Goal: Information Seeking & Learning: Understand process/instructions

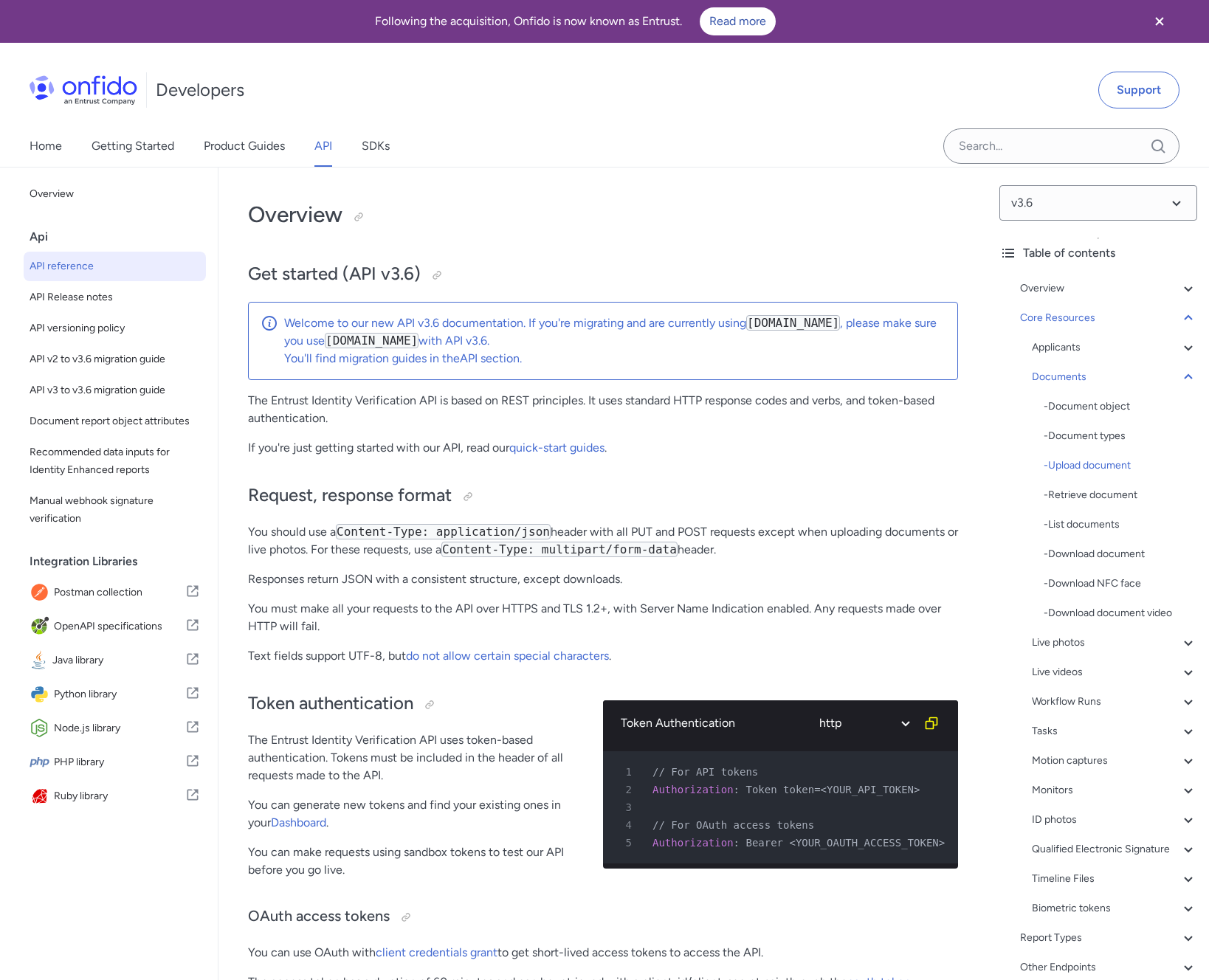
select select "http"
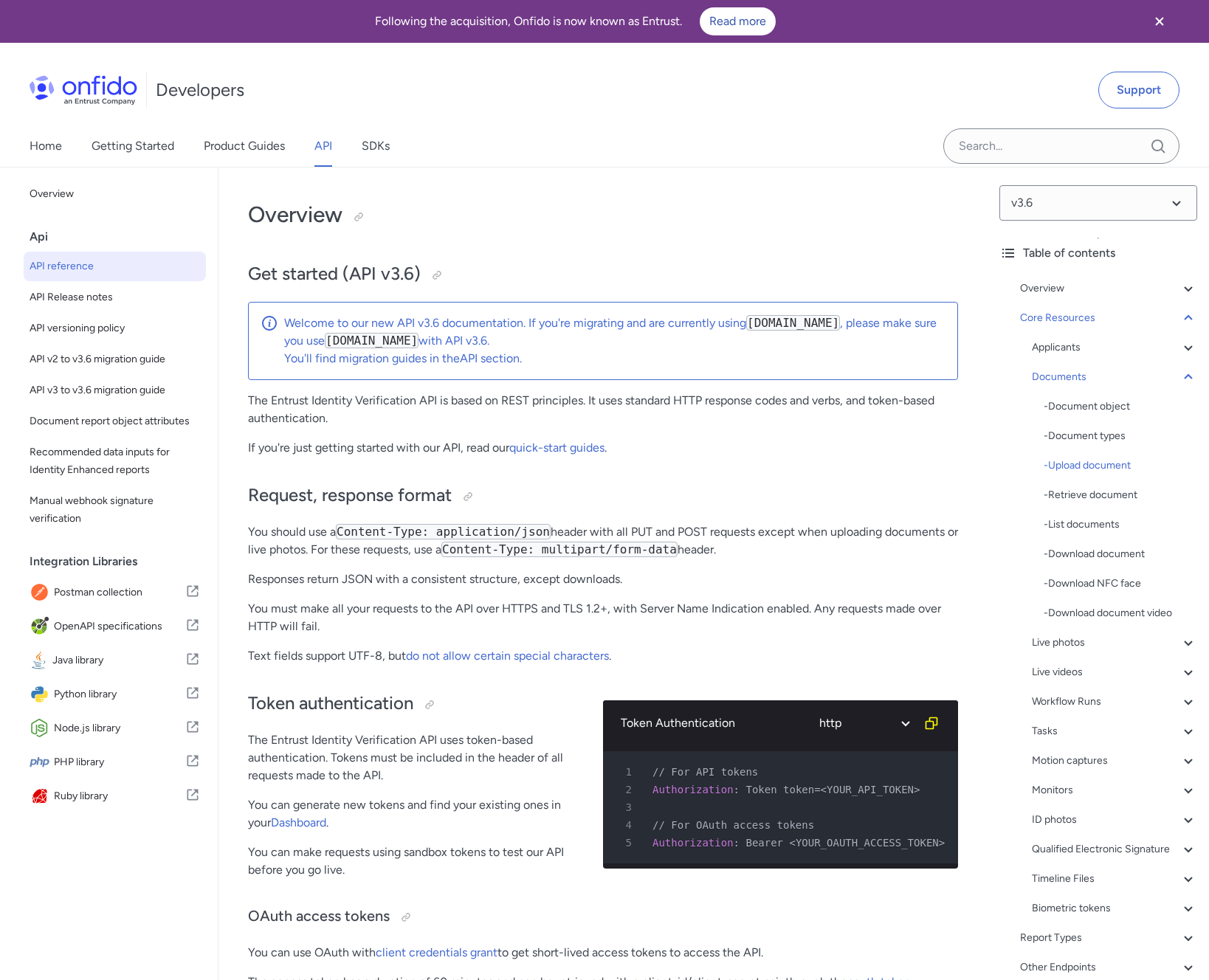
select select "http"
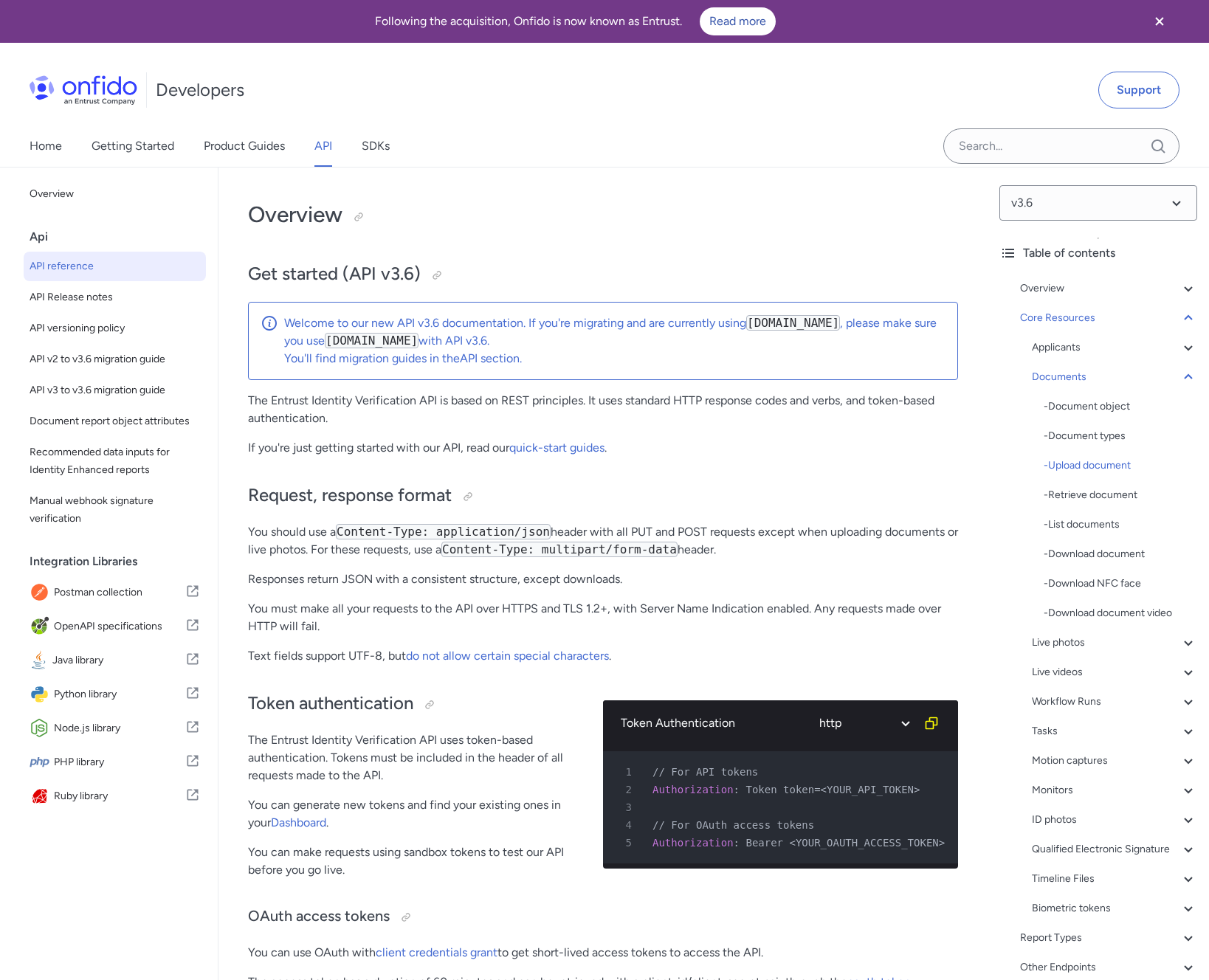
select select "http"
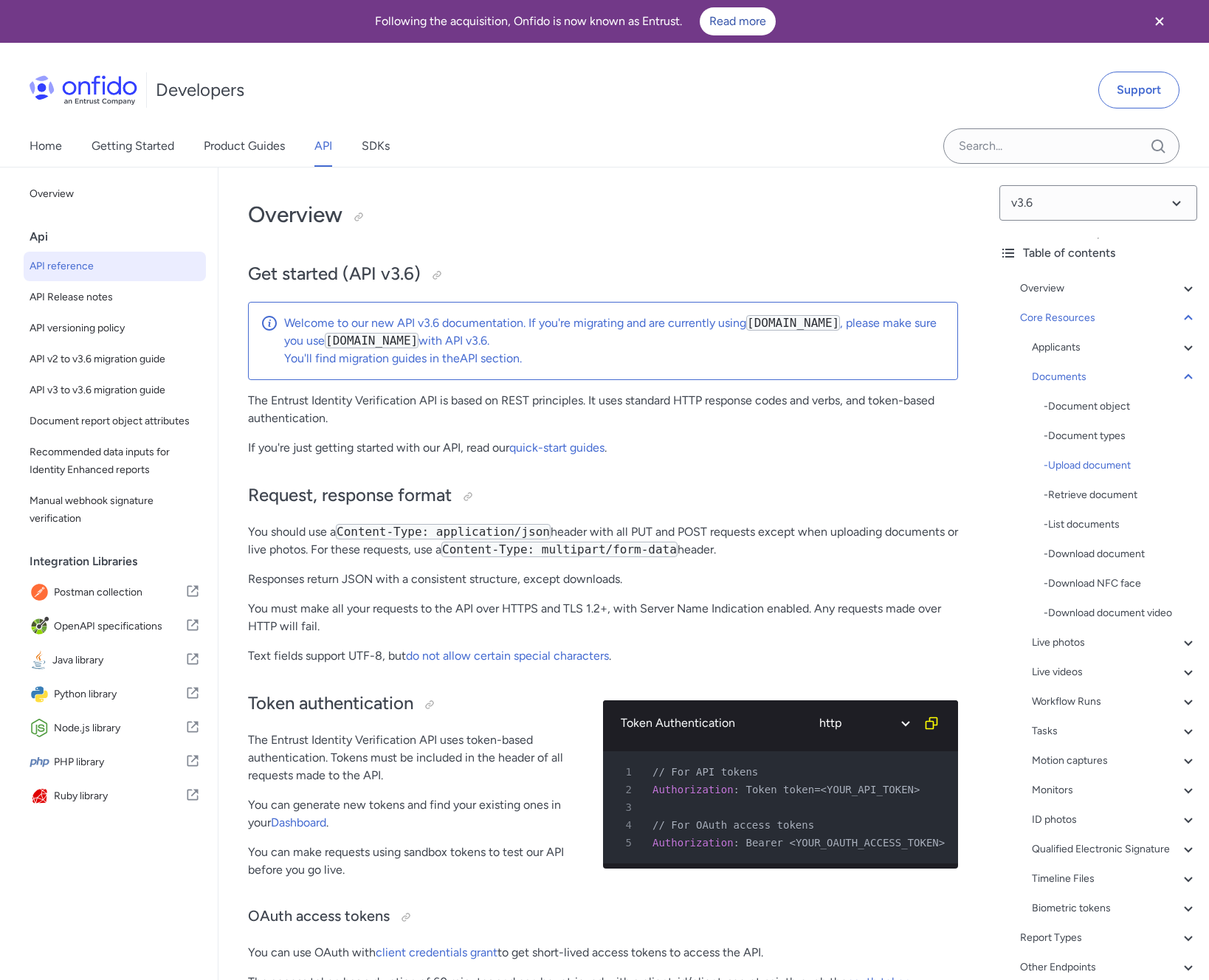
select select "http"
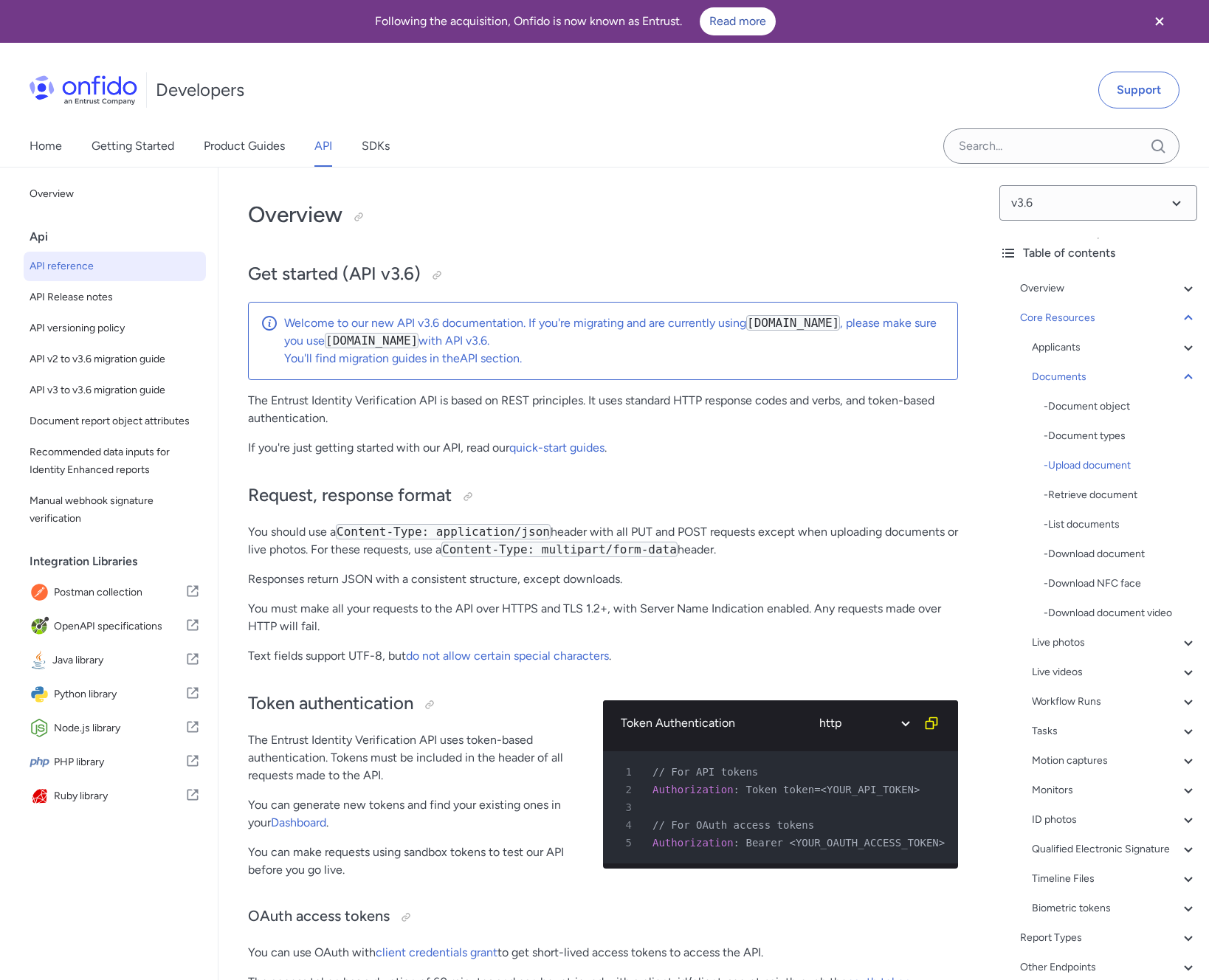
select select "http"
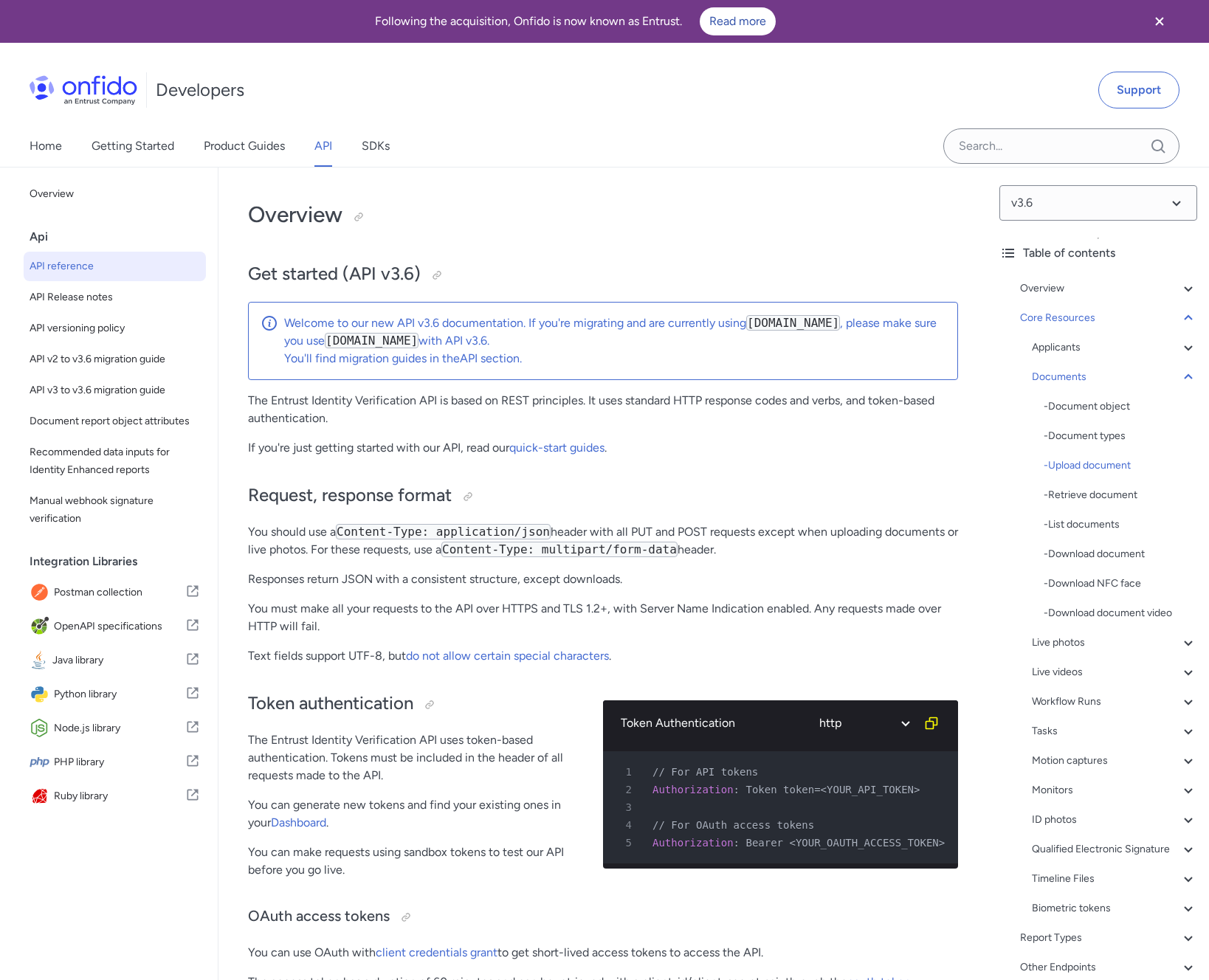
select select "http"
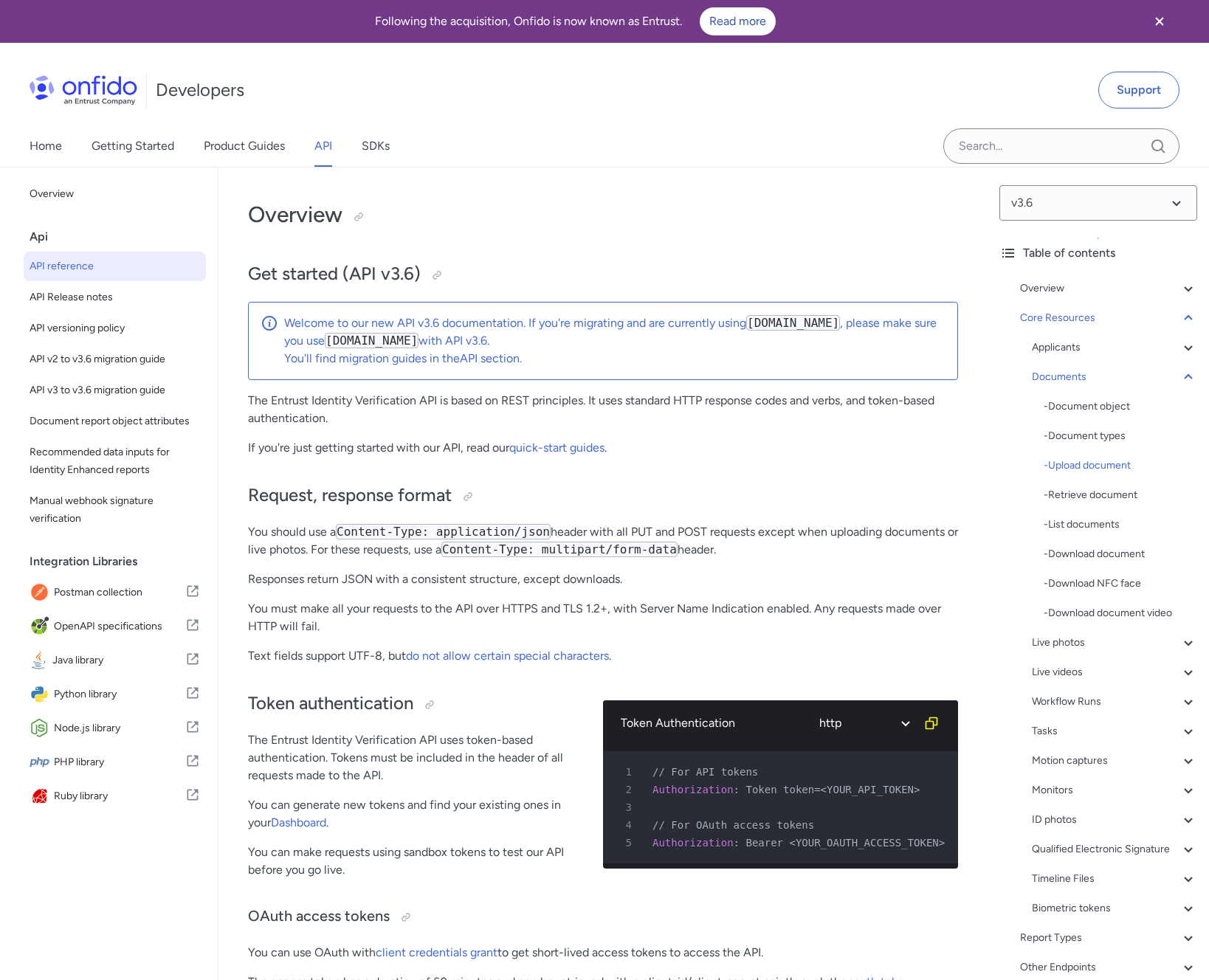
select select "http"
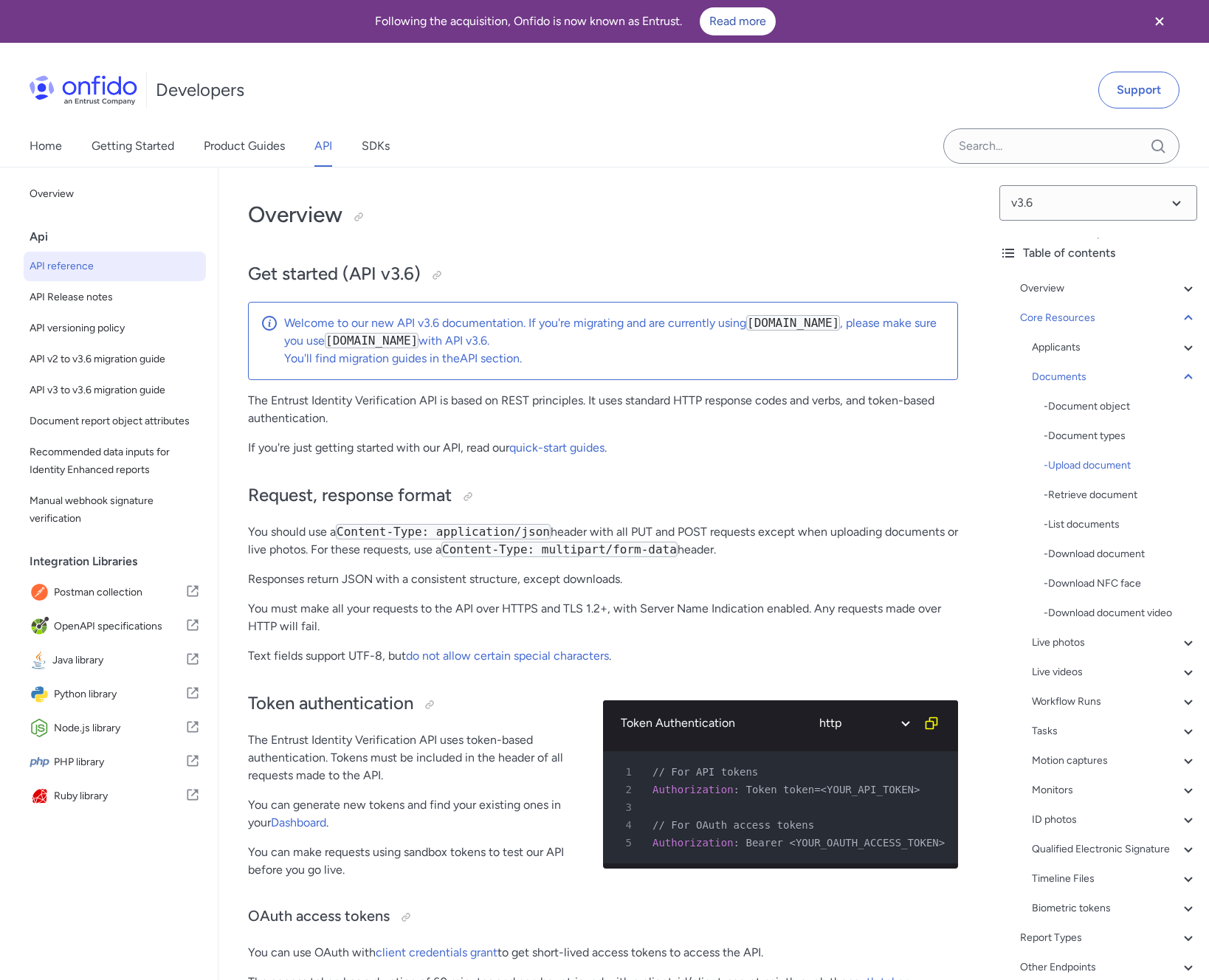
select select "http"
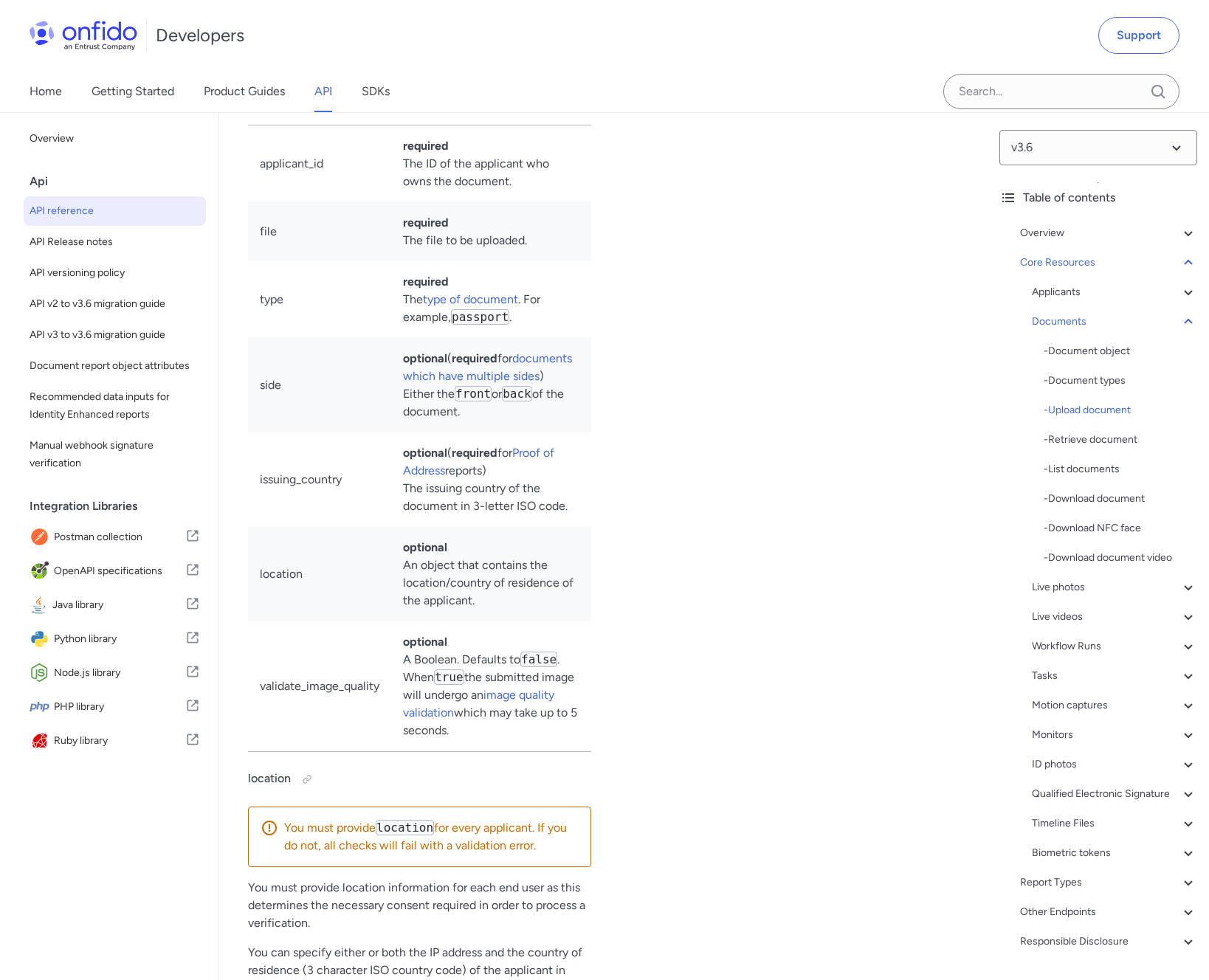
scroll to position [26409, 0]
click at [387, 91] on link "SDKs" at bounding box center [376, 91] width 28 height 42
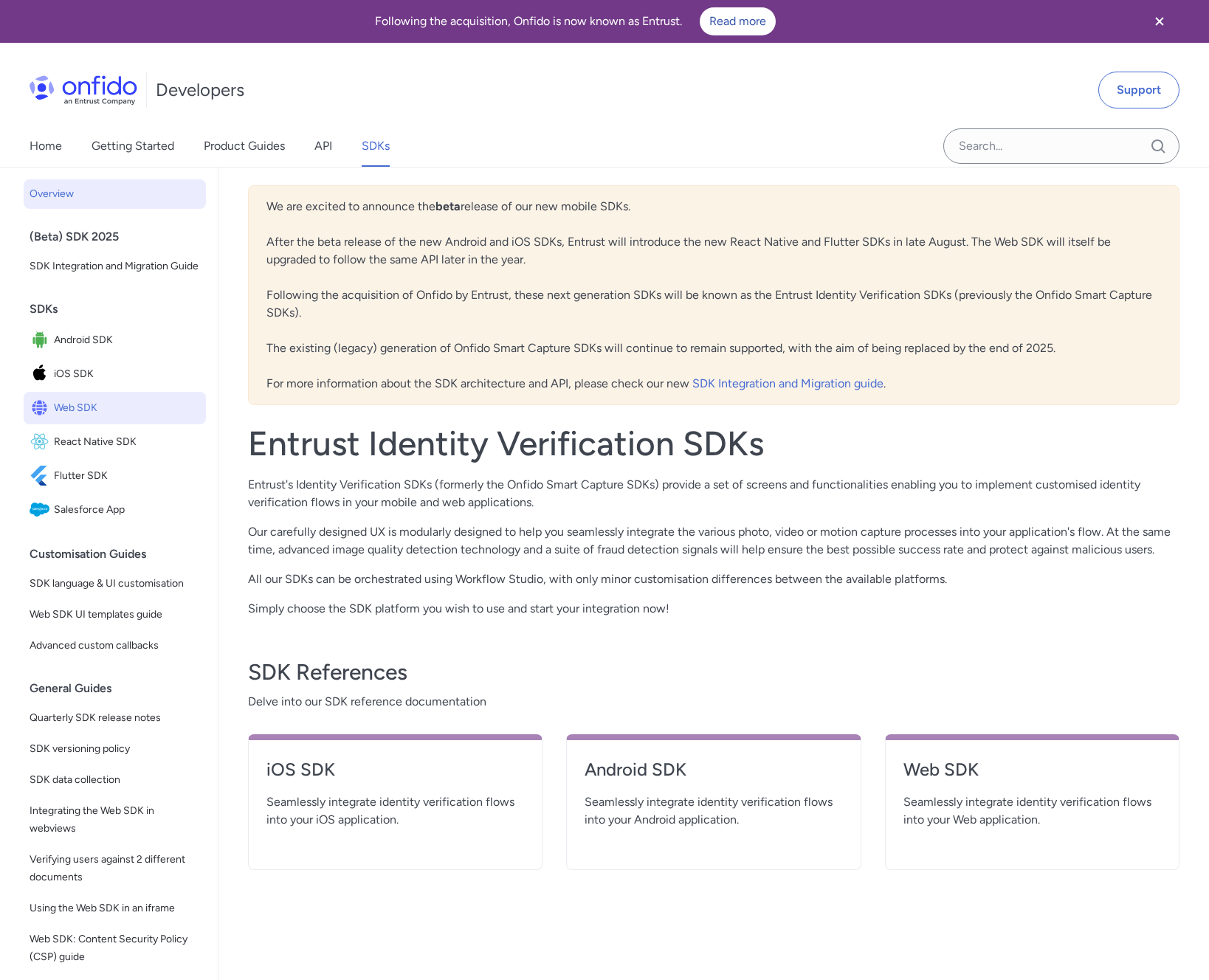
click at [71, 416] on span "Web SDK" at bounding box center [127, 408] width 146 height 21
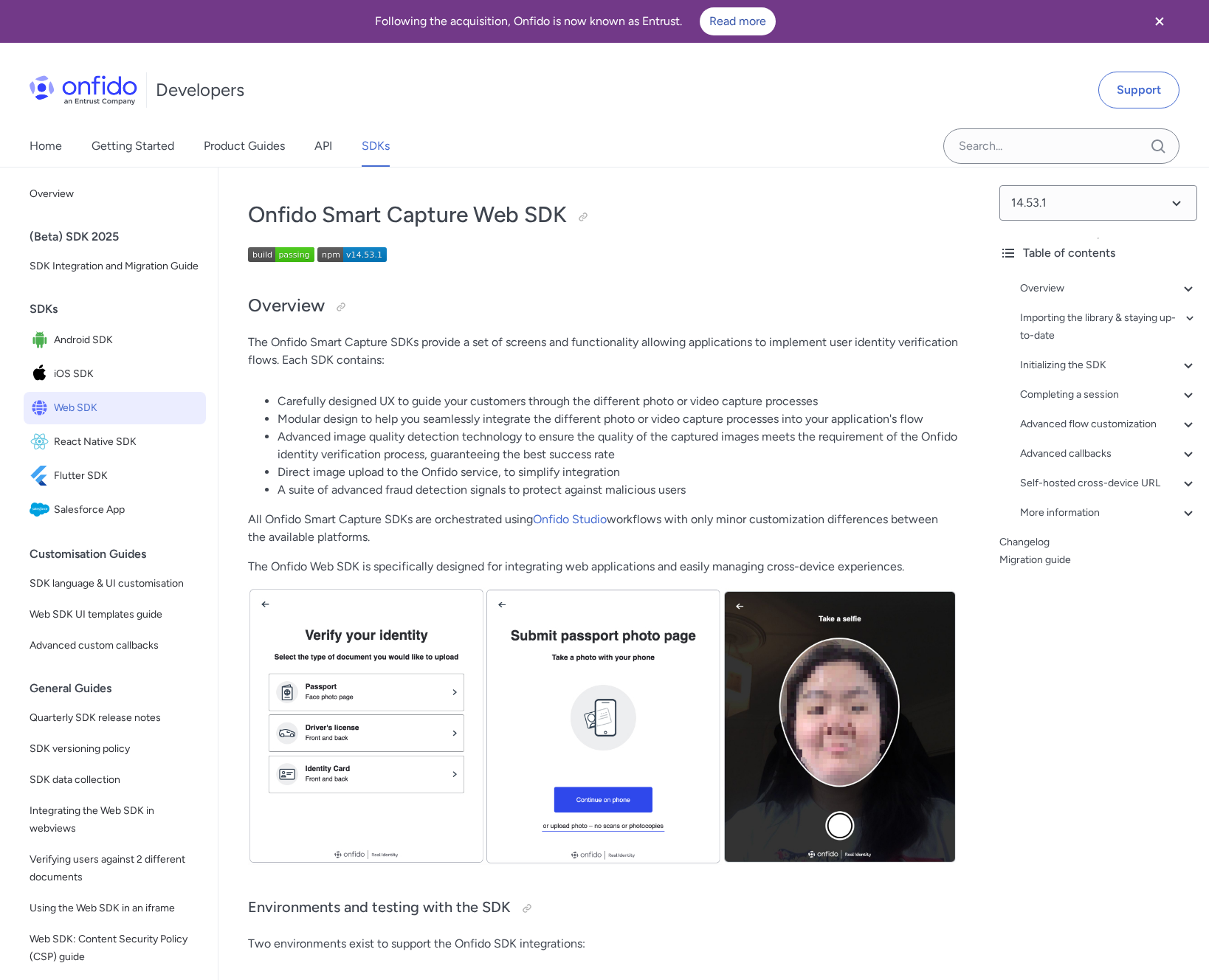
scroll to position [390, 0]
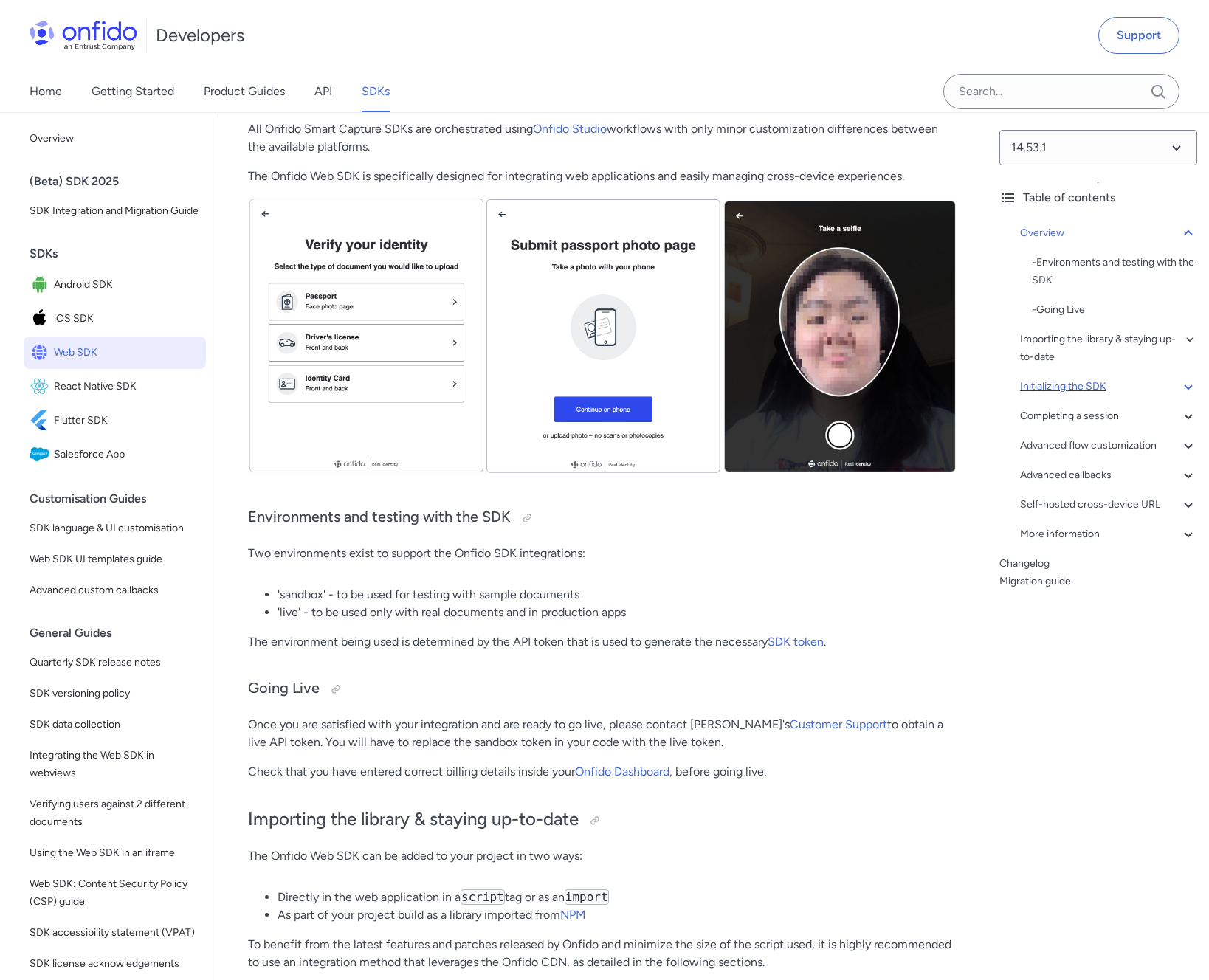
click at [1148, 383] on div "Initializing the SDK" at bounding box center [1108, 386] width 177 height 17
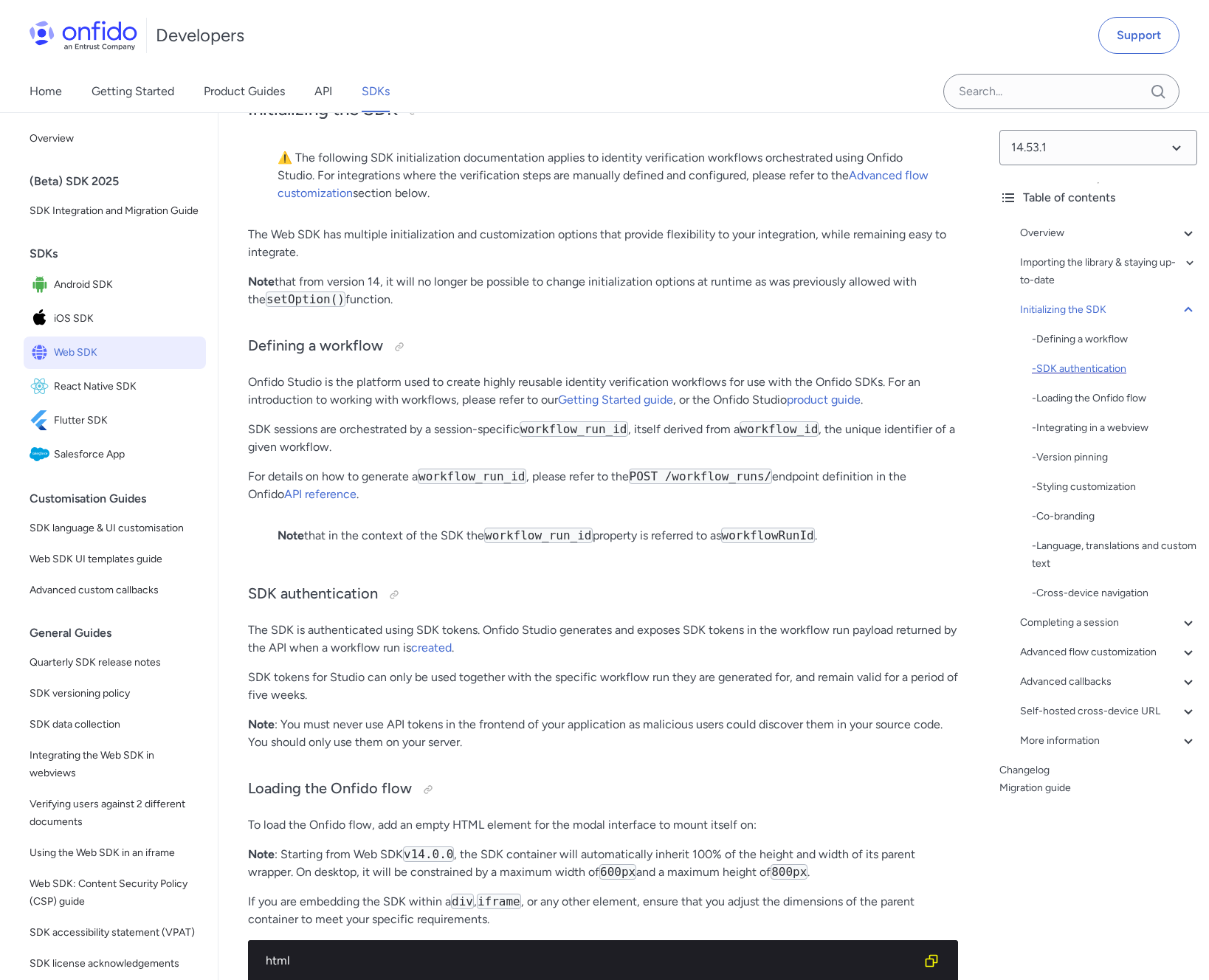
click at [1096, 370] on div "- SDK authentication" at bounding box center [1114, 369] width 165 height 17
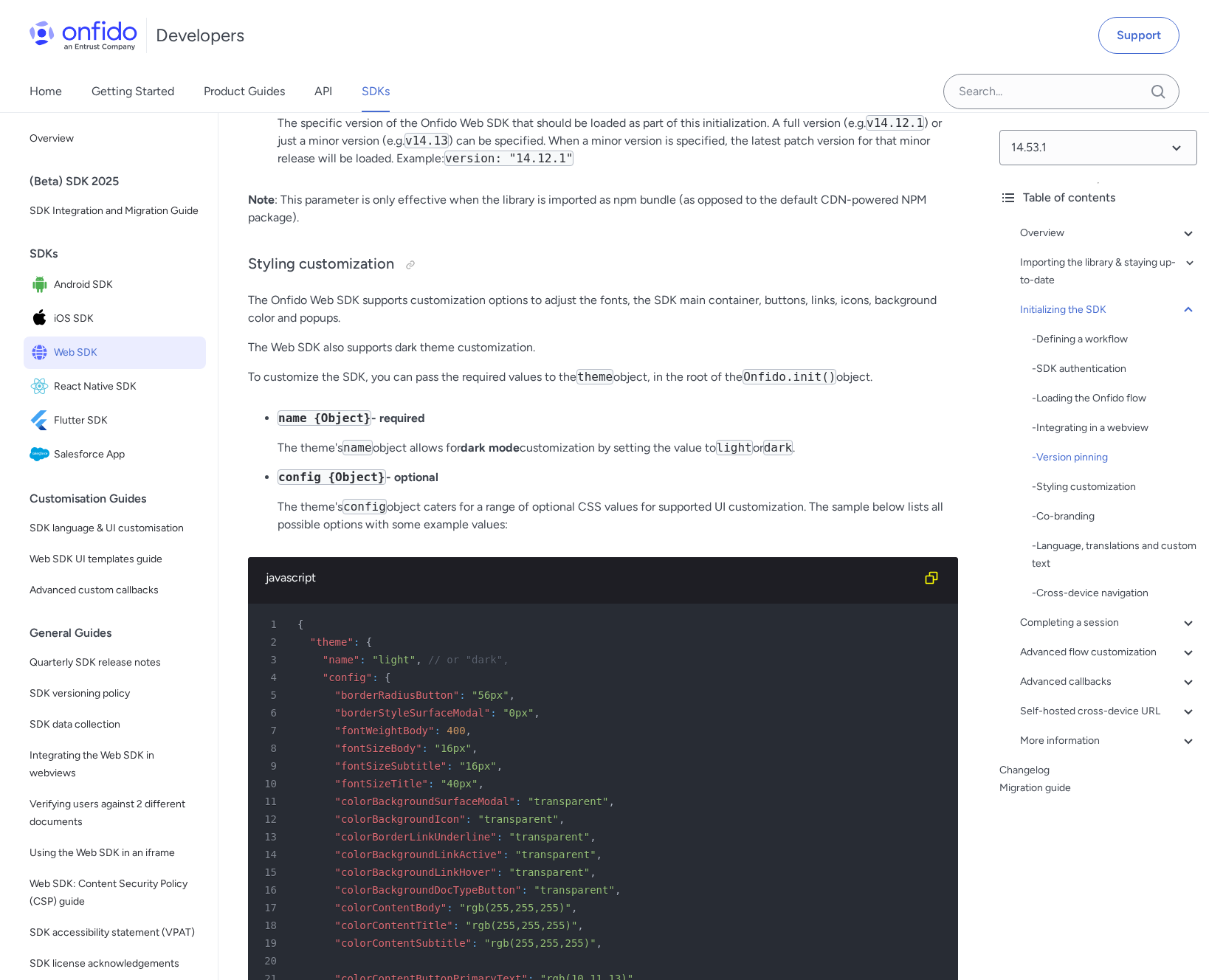
scroll to position [5008, 0]
